Goal: Information Seeking & Learning: Find specific fact

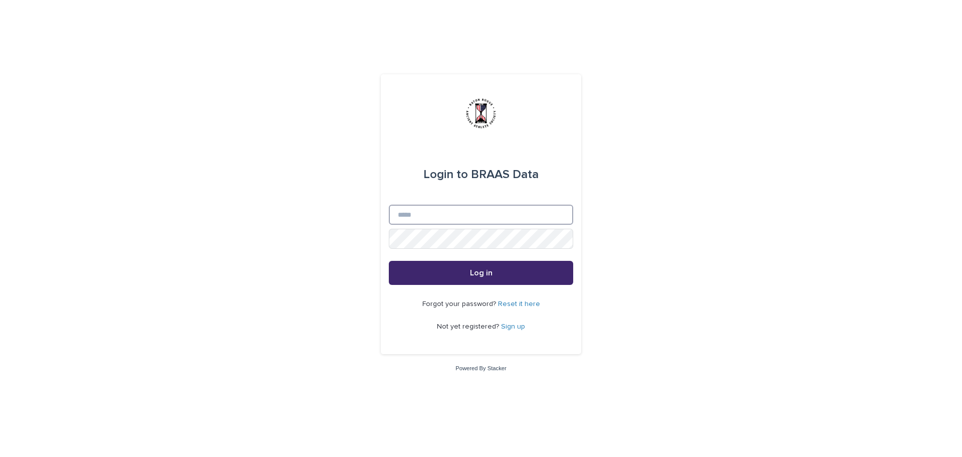
type input "**********"
click at [486, 271] on span "Log in" at bounding box center [481, 273] width 23 height 8
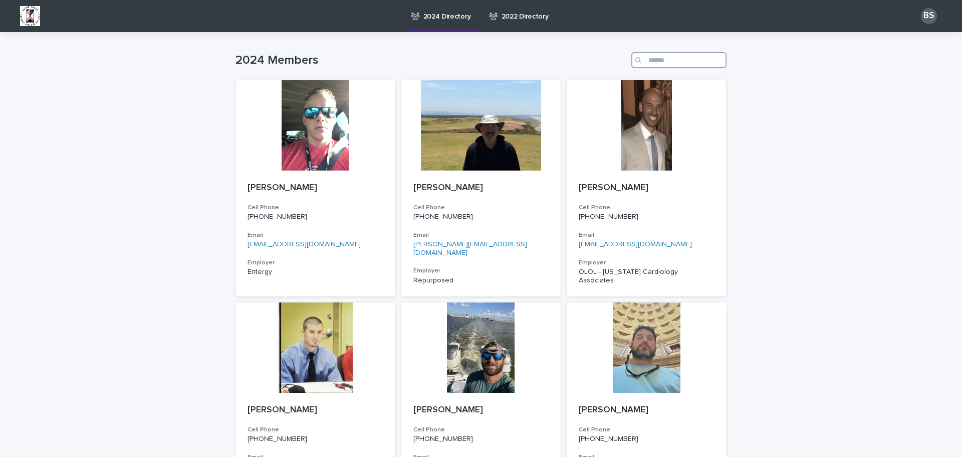
click at [673, 61] on input "Search" at bounding box center [678, 60] width 95 height 16
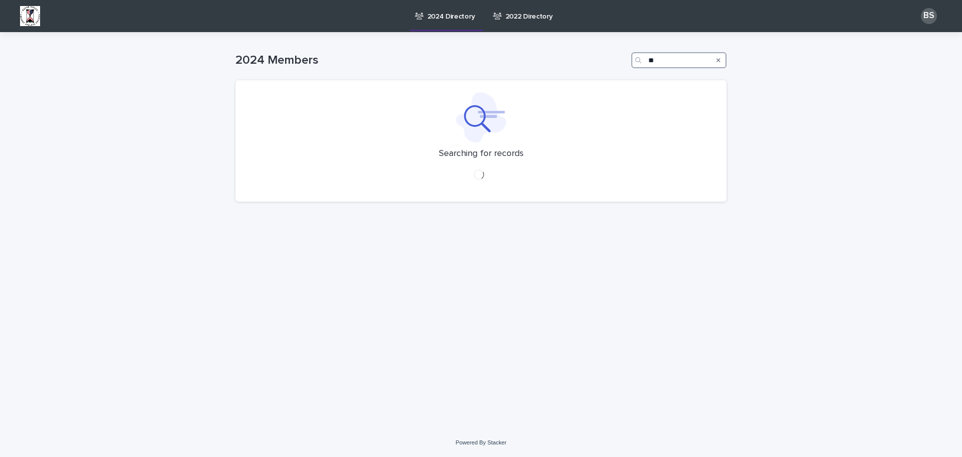
type input "*"
